Goal: Task Accomplishment & Management: Complete application form

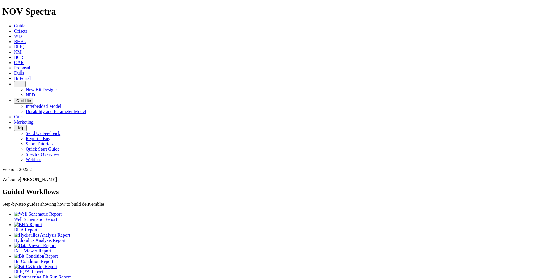
click at [14, 29] on icon at bounding box center [14, 31] width 0 height 5
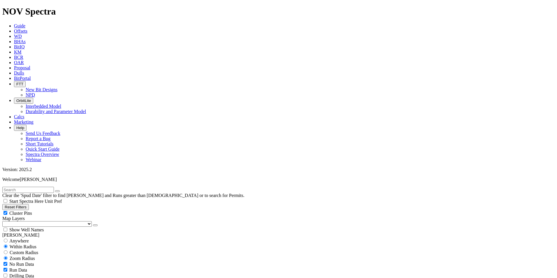
click at [29, 187] on input "text" at bounding box center [28, 190] width 52 height 6
click at [25, 187] on input "text" at bounding box center [28, 190] width 52 height 6
type input "A316241"
click at [66, 190] on button "submit" at bounding box center [63, 191] width 5 height 2
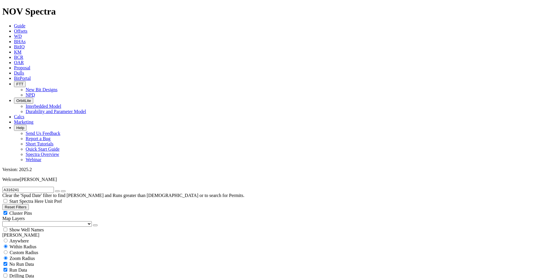
drag, startPoint x: 490, startPoint y: 207, endPoint x: 498, endPoint y: 137, distance: 70.3
click at [28, 250] on span "Custom Radius" at bounding box center [24, 252] width 29 height 5
radio input "true"
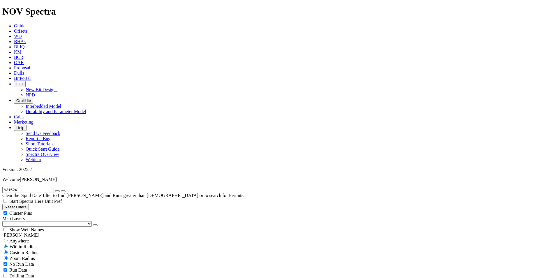
radio input "false"
click at [45, 261] on input "number" at bounding box center [28, 264] width 52 height 6
type input "3"
click at [57, 191] on icon "button" at bounding box center [57, 191] width 0 height 0
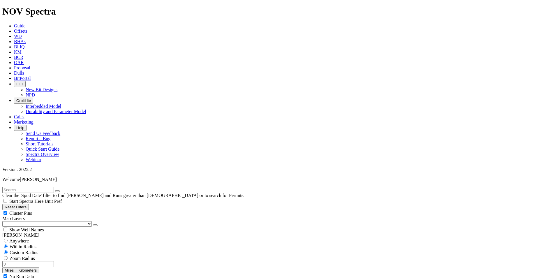
drag, startPoint x: 57, startPoint y: 115, endPoint x: 57, endPoint y: 109, distance: 6.1
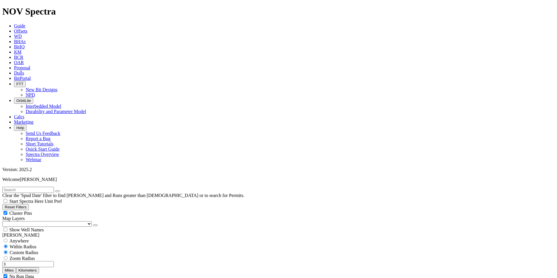
click at [20, 187] on input "text" at bounding box center [28, 190] width 52 height 6
click at [17, 187] on input "text" at bounding box center [28, 190] width 52 height 6
paste input "A316927"
type input "A316927"
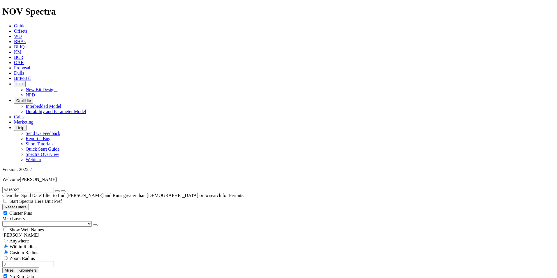
click at [63, 191] on icon "submit" at bounding box center [63, 191] width 0 height 0
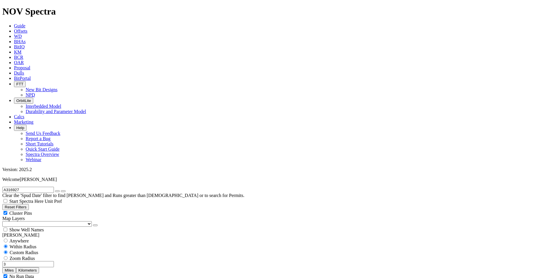
click at [16, 267] on button "Miles" at bounding box center [9, 270] width 14 height 6
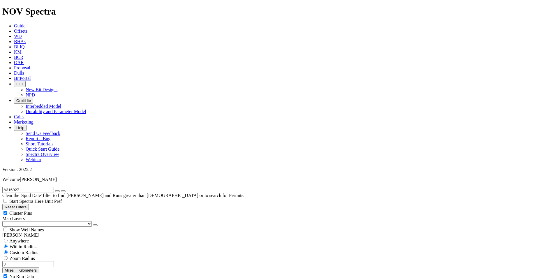
click at [57, 191] on icon "button" at bounding box center [57, 191] width 0 height 0
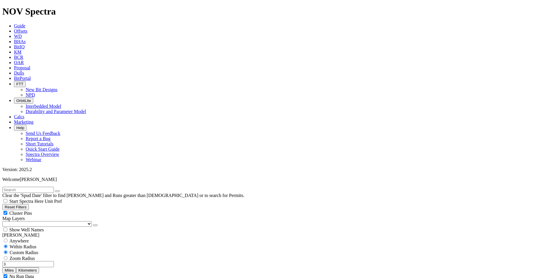
click at [41, 187] on input "text" at bounding box center [28, 190] width 52 height 6
paste input "A316928"
type input "A316928"
click at [63, 191] on icon "submit" at bounding box center [63, 191] width 0 height 0
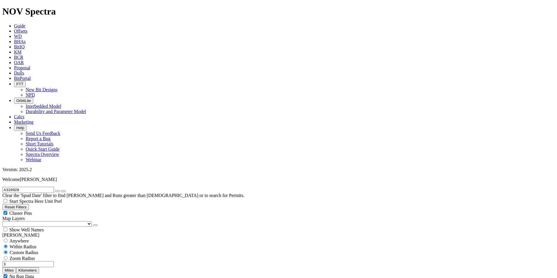
click at [14, 71] on icon at bounding box center [14, 73] width 0 height 5
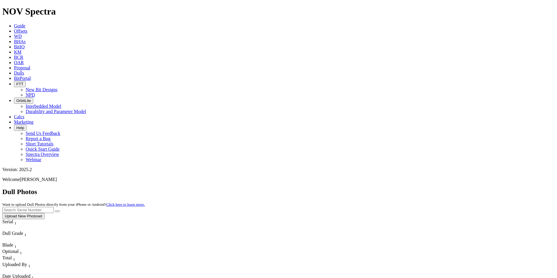
click at [437, 188] on div "Dull Photos Want to upload Dull Photos directly from your iPhone or Android? Cl…" at bounding box center [278, 203] width 553 height 31
click at [54, 207] on input "text" at bounding box center [28, 210] width 52 height 6
type input "A316241"
click at [60, 210] on button "submit" at bounding box center [57, 211] width 5 height 2
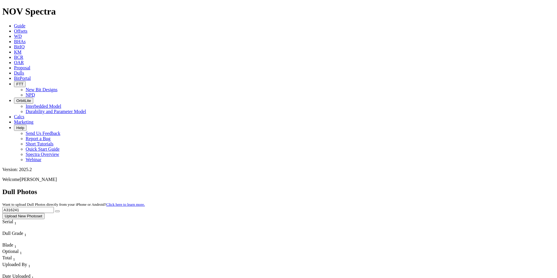
drag, startPoint x: 443, startPoint y: 28, endPoint x: 413, endPoint y: 25, distance: 30.7
click at [413, 188] on div "Dull Photos Want to upload Dull Photos directly from your iPhone or Android? Cl…" at bounding box center [278, 203] width 553 height 31
click at [27, 29] on span "Offsets" at bounding box center [20, 31] width 13 height 5
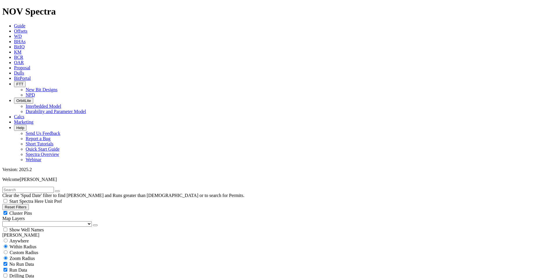
click at [54, 187] on input "text" at bounding box center [28, 190] width 52 height 6
paste input "A319515"
type input "A319515"
click at [63, 191] on icon "submit" at bounding box center [63, 191] width 0 height 0
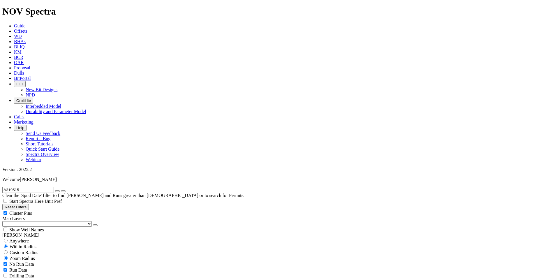
click at [57, 191] on icon "button" at bounding box center [57, 191] width 0 height 0
click at [54, 187] on input "text" at bounding box center [28, 190] width 52 height 6
paste input "A319515"
type input "A319515"
click at [63, 191] on icon "submit" at bounding box center [63, 191] width 0 height 0
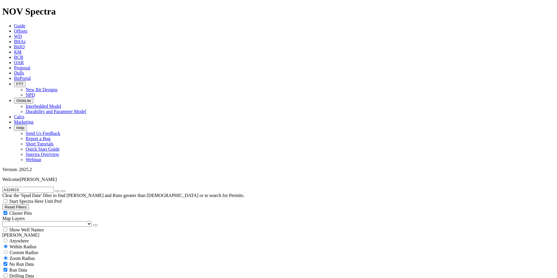
click at [34, 250] on span "Custom Radius" at bounding box center [24, 252] width 29 height 5
radio input "true"
radio input "false"
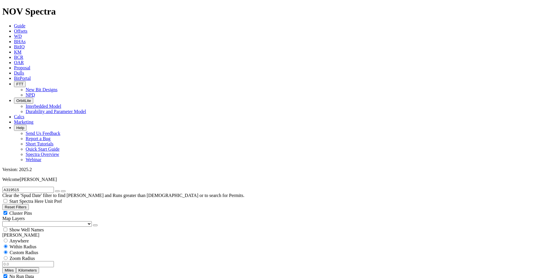
click at [45, 261] on input "number" at bounding box center [28, 264] width 52 height 6
type input "2"
click at [57, 191] on icon "button" at bounding box center [57, 191] width 0 height 0
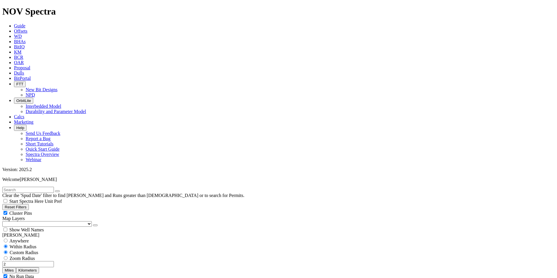
select select "8.5"
checkbox input "false"
select select "? number:8.5 ?"
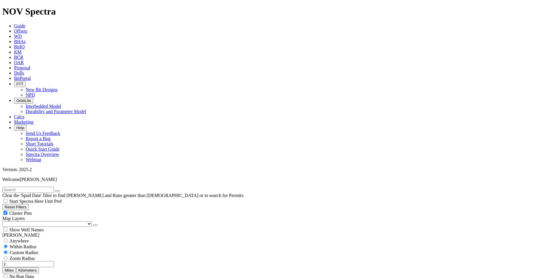
scroll to position [87, 0]
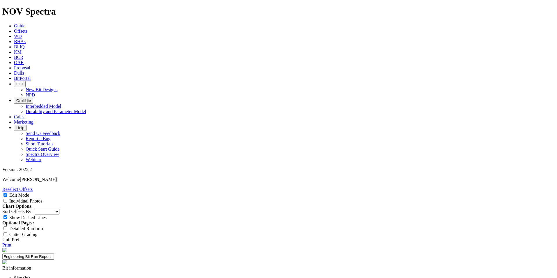
scroll to position [253, 0]
click at [7, 199] on input "Individual Photos" at bounding box center [5, 201] width 4 height 4
checkbox input "true"
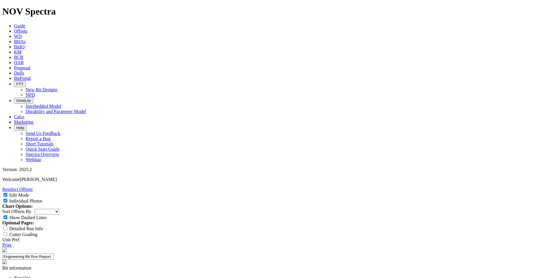
select select "Bit Material"
drag, startPoint x: 238, startPoint y: 71, endPoint x: 224, endPoint y: 73, distance: 14.4
click at [27, 29] on span "Offsets" at bounding box center [20, 31] width 13 height 5
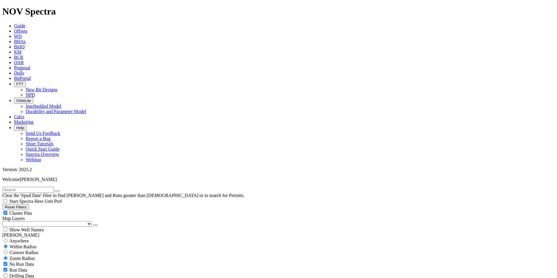
click at [14, 187] on input "text" at bounding box center [28, 190] width 52 height 6
paste input "A318270"
type input "A318270"
click at [63, 191] on icon "submit" at bounding box center [63, 191] width 0 height 0
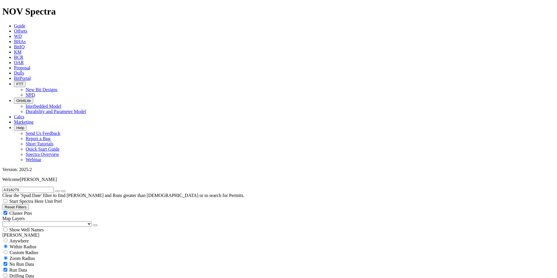
click at [63, 191] on icon "submit" at bounding box center [63, 191] width 0 height 0
click at [43, 187] on input "A318270" at bounding box center [28, 190] width 52 height 6
click at [63, 191] on icon "submit" at bounding box center [63, 191] width 0 height 0
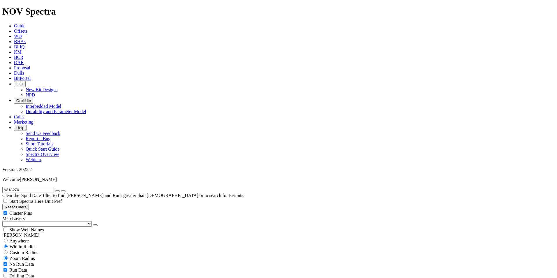
click at [57, 191] on icon "button" at bounding box center [57, 191] width 0 height 0
click at [36, 187] on input "text" at bounding box center [28, 190] width 52 height 6
paste input "A316928"
type input "A316928"
click at [66, 190] on button "submit" at bounding box center [63, 191] width 5 height 2
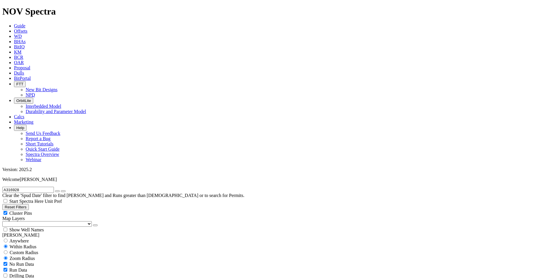
click at [38, 250] on span "Custom Radius" at bounding box center [24, 252] width 29 height 5
radio input "true"
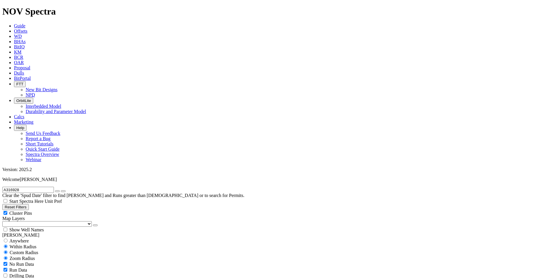
radio input "false"
click at [48, 261] on input "number" at bounding box center [28, 264] width 52 height 6
type input "2"
click at [57, 191] on icon "button" at bounding box center [57, 191] width 0 height 0
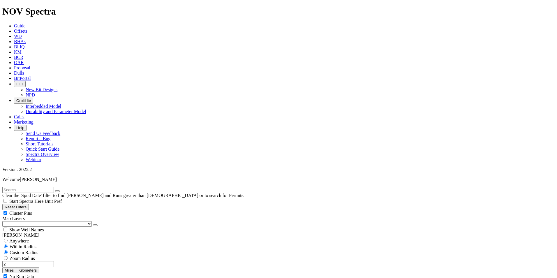
select select "8.5"
checkbox input "false"
select select "? number:8.5 ?"
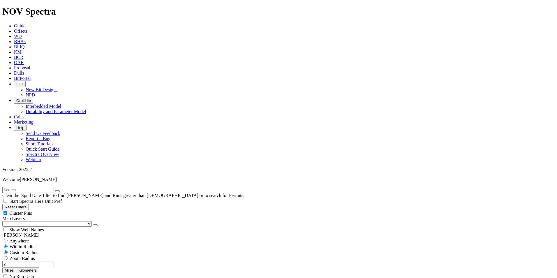
scroll to position [117, 0]
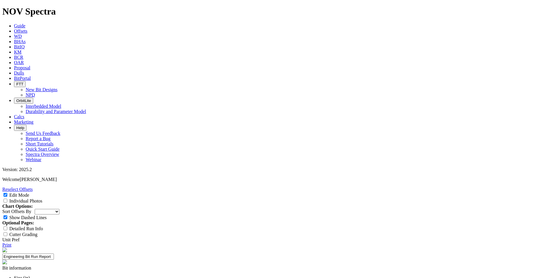
scroll to position [858, 0]
click at [514, 198] on div "Individual Photos" at bounding box center [278, 201] width 553 height 6
click at [9, 198] on span at bounding box center [5, 200] width 7 height 5
click at [7, 199] on input "Individual Photos" at bounding box center [5, 201] width 4 height 4
checkbox input "true"
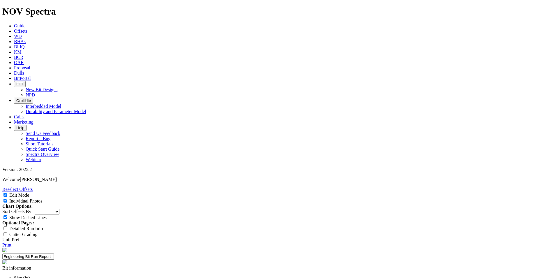
scroll to position [2973, 0]
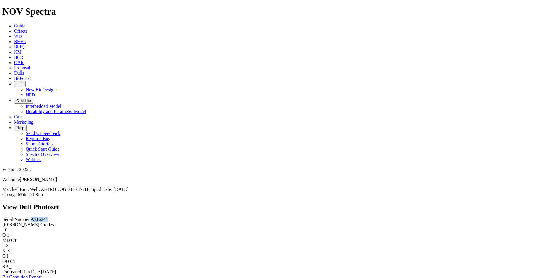
drag, startPoint x: 33, startPoint y: 52, endPoint x: 5, endPoint y: 54, distance: 28.7
drag, startPoint x: 5, startPoint y: 54, endPoint x: 25, endPoint y: 50, distance: 20.8
copy span "A316241"
click at [27, 29] on span "Offsets" at bounding box center [20, 31] width 13 height 5
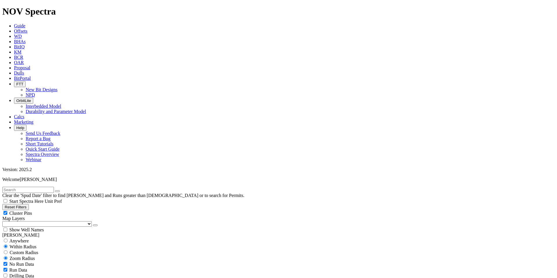
click at [54, 187] on input "text" at bounding box center [28, 190] width 52 height 6
type input "A316241"
click at [63, 191] on icon "submit" at bounding box center [63, 191] width 0 height 0
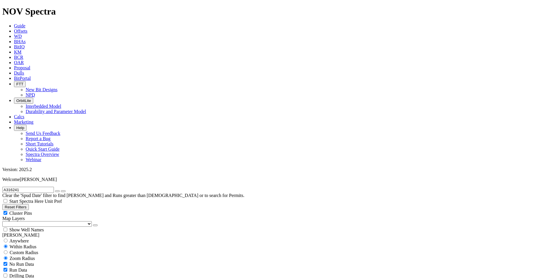
click at [36, 250] on span "Custom Radius" at bounding box center [24, 252] width 29 height 5
radio input "true"
radio input "false"
click at [46, 261] on input "number" at bounding box center [28, 264] width 52 height 6
type input "3"
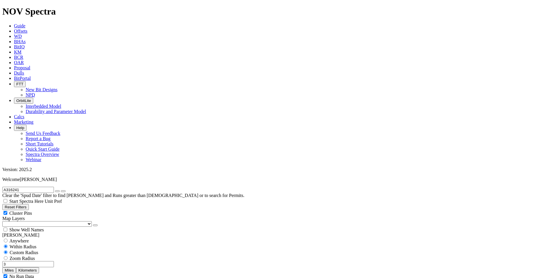
click at [57, 191] on icon "button" at bounding box center [57, 191] width 0 height 0
click at [45, 261] on input "3" at bounding box center [28, 264] width 52 height 6
type input "2"
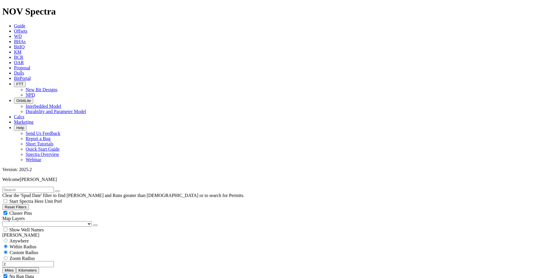
select select "8.75"
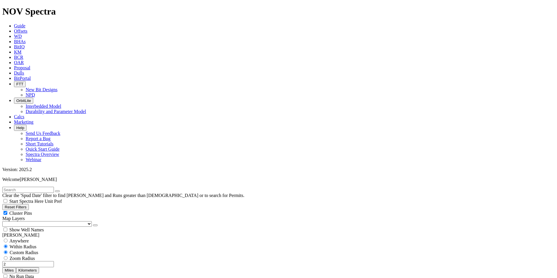
checkbox input "false"
select select "? number:8.75 ?"
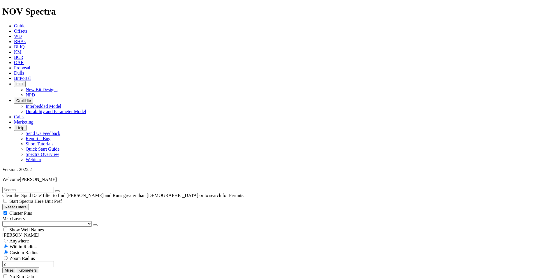
scroll to position [913, 0]
select select "? number:8.5 ?"
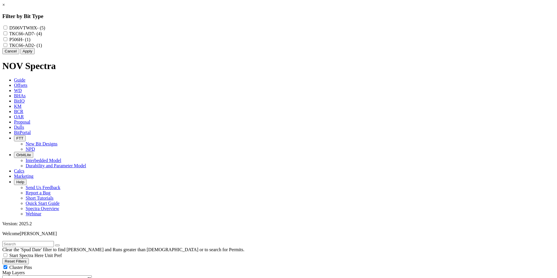
click at [35, 54] on button "Apply" at bounding box center [27, 51] width 14 height 6
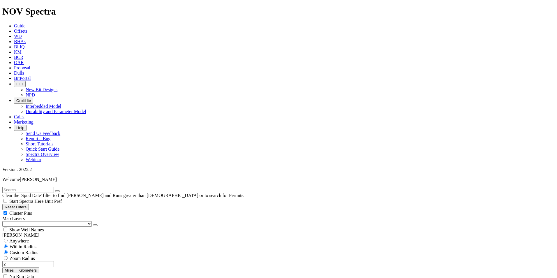
select select
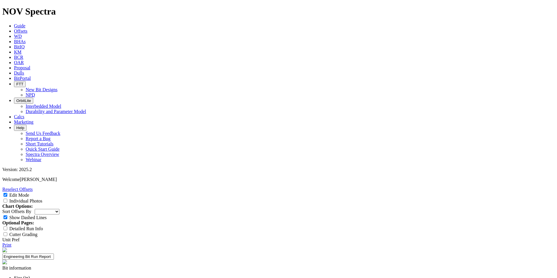
select select "Bit Material"
click at [7, 199] on input "Individual Photos" at bounding box center [5, 201] width 4 height 4
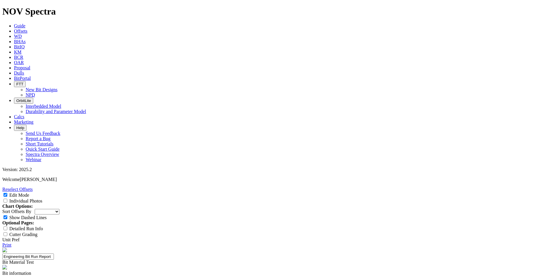
checkbox input "true"
click at [27, 29] on span "Offsets" at bounding box center [20, 31] width 13 height 5
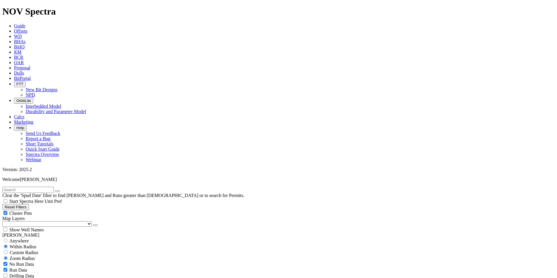
paste input "A316241"
type input "A316241"
click at [63, 191] on icon "submit" at bounding box center [63, 191] width 0 height 0
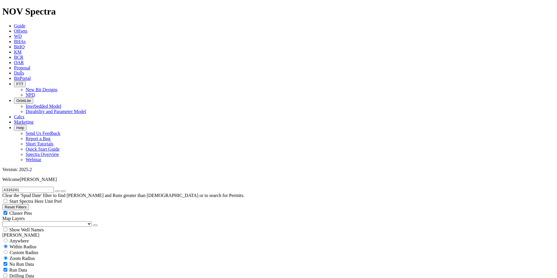
click at [63, 191] on icon "submit" at bounding box center [63, 191] width 0 height 0
click at [66, 190] on button "submit" at bounding box center [63, 191] width 5 height 2
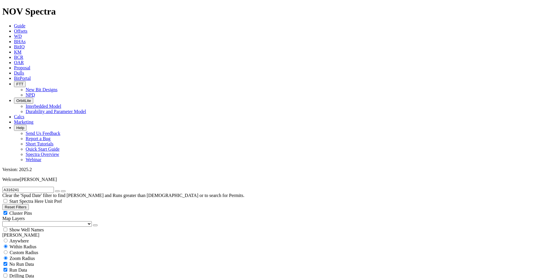
drag, startPoint x: 490, startPoint y: 206, endPoint x: 491, endPoint y: 126, distance: 79.3
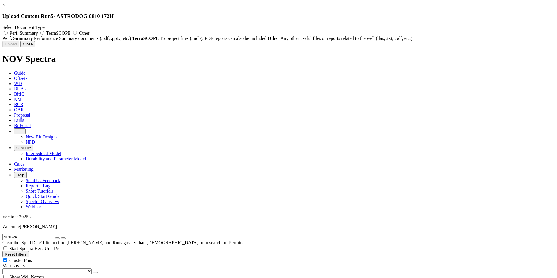
click at [35, 47] on button "Close" at bounding box center [27, 44] width 15 height 6
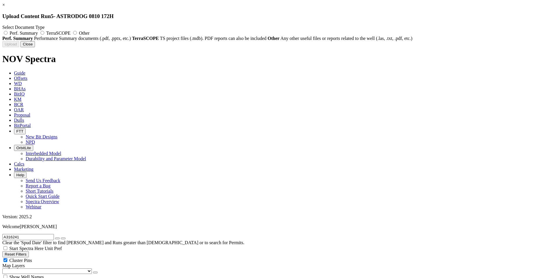
click at [35, 47] on button "Close" at bounding box center [27, 44] width 15 height 6
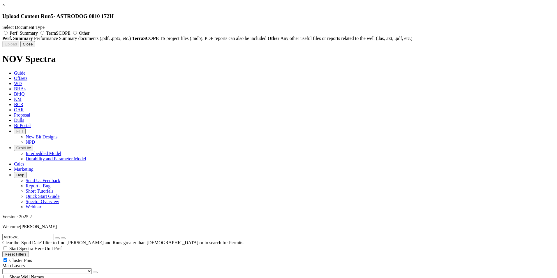
click at [89, 33] on label "Other" at bounding box center [81, 33] width 18 height 5
click at [77, 33] on input "Other" at bounding box center [75, 33] width 4 height 4
radio input "true"
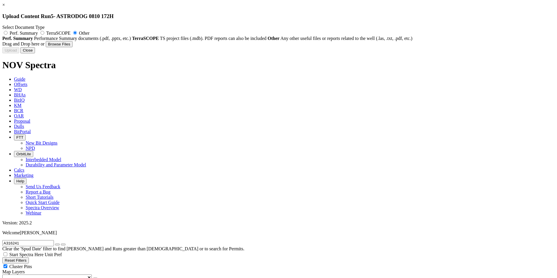
click at [5, 7] on link "×" at bounding box center [3, 4] width 3 height 5
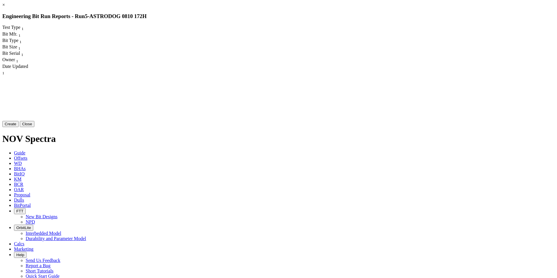
click at [19, 127] on button "Create" at bounding box center [10, 124] width 16 height 6
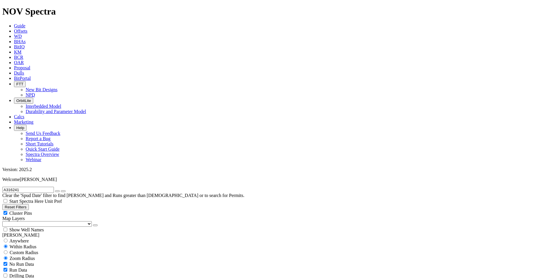
click at [57, 191] on icon "button" at bounding box center [57, 191] width 0 height 0
click at [36, 221] on select "US Counties Alberta, CA Townships British Columbia, CA Townships British Columb…" at bounding box center [46, 224] width 89 height 6
click at [58, 210] on div "Cluster Pins" at bounding box center [278, 213] width 553 height 6
checkbox input "false"
click at [38, 250] on span "Custom Radius" at bounding box center [24, 252] width 29 height 5
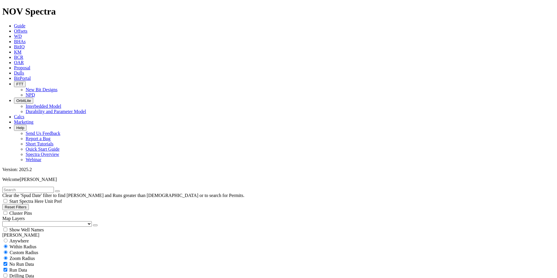
radio input "true"
radio input "false"
click at [45, 261] on input "number" at bounding box center [28, 264] width 52 height 6
drag, startPoint x: 44, startPoint y: 113, endPoint x: 64, endPoint y: 95, distance: 26.7
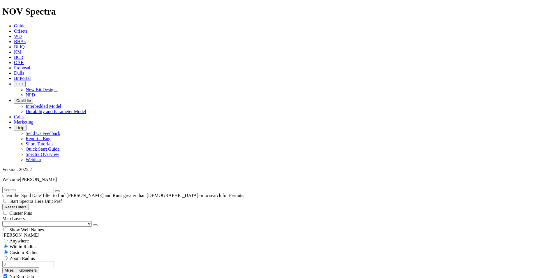
click at [48, 261] on input "3" at bounding box center [28, 264] width 52 height 6
type input "2"
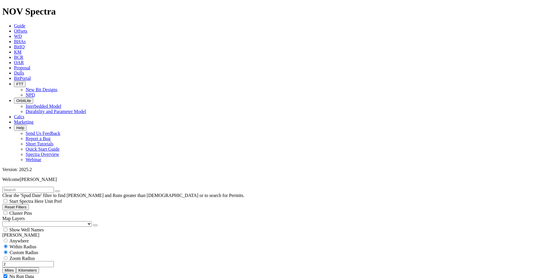
select select "8.5"
checkbox input "false"
select select "? number:8.5 ?"
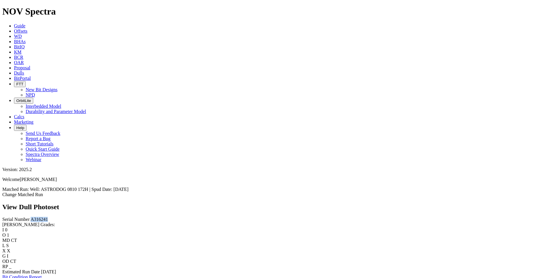
drag, startPoint x: 30, startPoint y: 49, endPoint x: 12, endPoint y: 51, distance: 18.5
click at [12, 217] on div "Serial Number A316241" at bounding box center [278, 219] width 553 height 5
copy span "A316241"
click at [42, 275] on link "Bit Condition Report" at bounding box center [21, 277] width 39 height 5
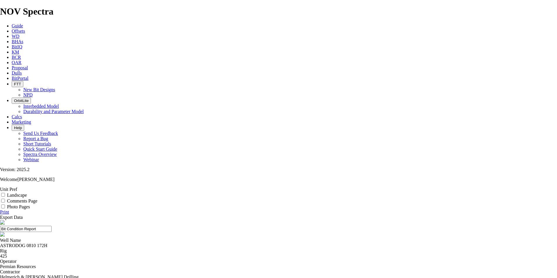
drag, startPoint x: 268, startPoint y: 125, endPoint x: 270, endPoint y: 131, distance: 6.3
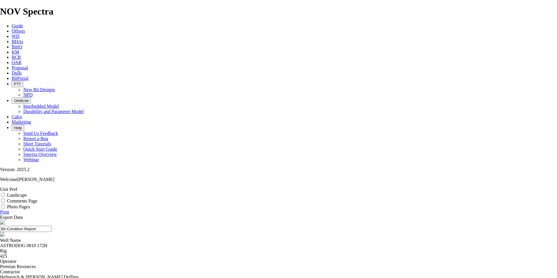
click at [0, 210] on icon at bounding box center [0, 212] width 0 height 5
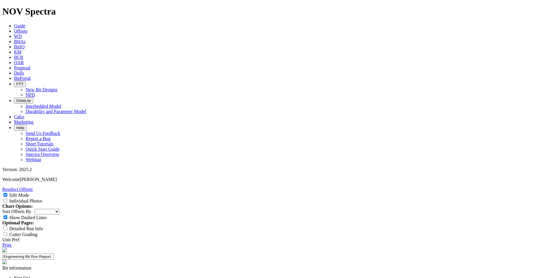
scroll to position [858, 0]
click at [9, 198] on span at bounding box center [5, 200] width 7 height 5
click at [7, 199] on input "Individual Photos" at bounding box center [5, 201] width 4 height 4
checkbox input "true"
drag, startPoint x: 555, startPoint y: 61, endPoint x: 553, endPoint y: 92, distance: 30.4
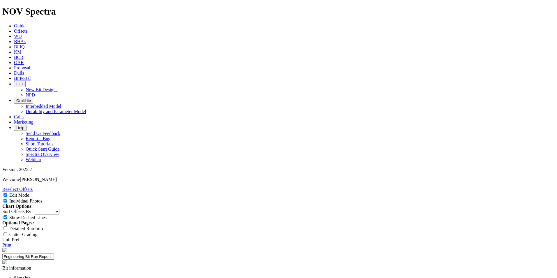
drag, startPoint x: 557, startPoint y: 64, endPoint x: 556, endPoint y: 80, distance: 16.6
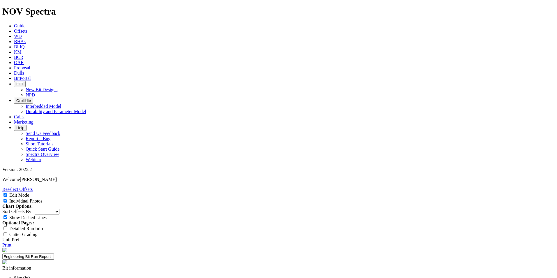
scroll to position [1753, 0]
drag, startPoint x: 271, startPoint y: 73, endPoint x: 255, endPoint y: 74, distance: 15.8
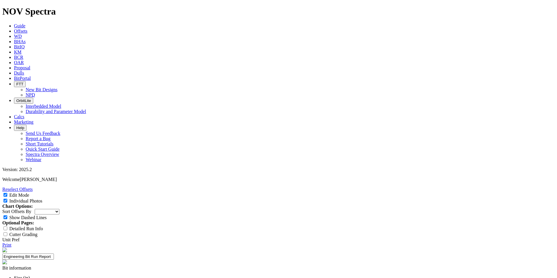
copy div "19162447"
select select "Bit Material"
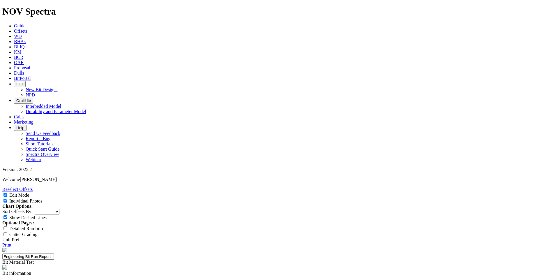
paste input "24-0608"
type input "24-0608"
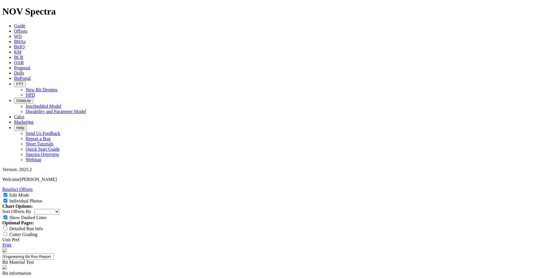
paste textarea "• Add Armor Chisel PDC element in the secondary position trailing behind B5C5, …"
type textarea "Adding Armor Chisel PDC element in the secondary position trailing behind B5C5,…"
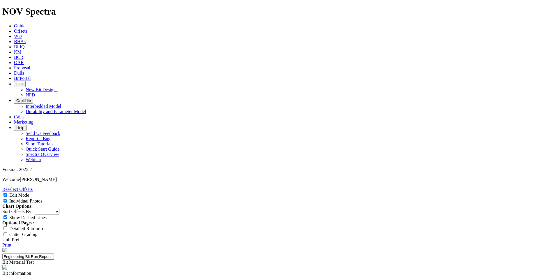
drag, startPoint x: 308, startPoint y: 191, endPoint x: 342, endPoint y: 178, distance: 36.5
type textarea "Bit was pulled for PR, after drilled 8,133'. Bit came out with wear and chipped…"
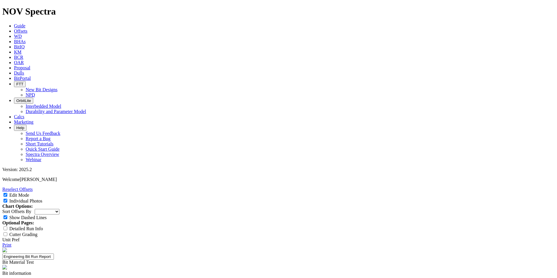
paste textarea "Bit came out with wear and chipped cutters in the lower shoulder, produced by t…"
type textarea "Bit came out with wear and chipped cutters in the lower shoulder, produced by t…"
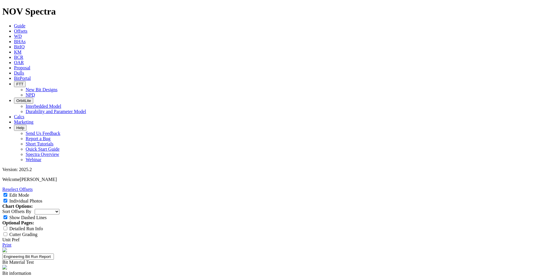
paste input "ROP"
type input "ROP"
paste input "Run Length"
type input "Run Length"
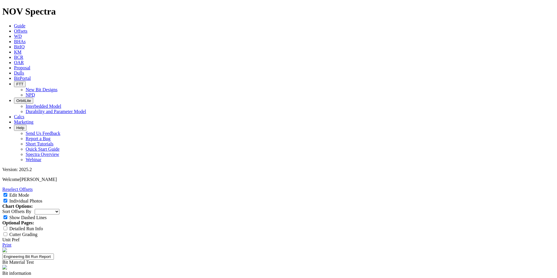
paste input "Reparability"
type input "Reparability"
paste input "Intermediate: 150 ft/hr IADC"
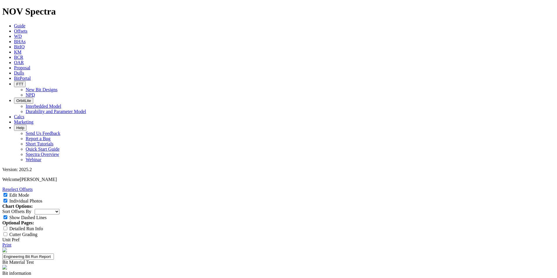
type input "Intermediate: 150 ft/hr IADC"
paste input "Lateral: 200 ft/hr IADC"
drag, startPoint x: 319, startPoint y: 203, endPoint x: 348, endPoint y: 203, distance: 29.1
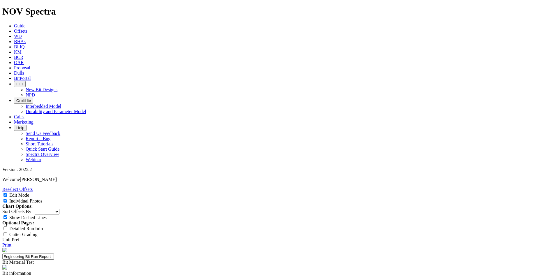
paste input "Intermediate: 5000+ ft. Lateral: 10000+ ft"
type input "Intermediate: 5000+ ft. Lateral: 10000+ ft"
drag, startPoint x: 321, startPoint y: 198, endPoint x: 351, endPoint y: 199, distance: 29.8
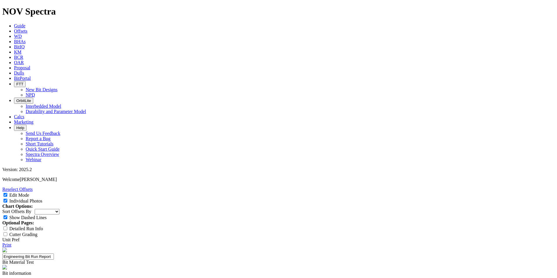
drag, startPoint x: 318, startPoint y: 198, endPoint x: 352, endPoint y: 197, distance: 34.1
paste input "Lateral: 200 ft/hr IADCC"
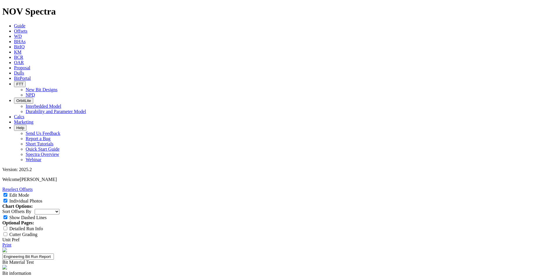
scroll to position [0, 9]
type input "Intermediate: 150 ft/hr IADC Lateral: 200 ft/hr IADC"
paste input "5 + Repairs"
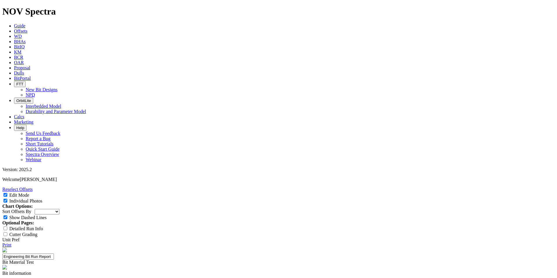
type input "5 + Repairs"
drag, startPoint x: 403, startPoint y: 180, endPoint x: 400, endPoint y: 193, distance: 13.6
click at [11, 243] on link "Print" at bounding box center [6, 245] width 9 height 5
